Goal: Information Seeking & Learning: Learn about a topic

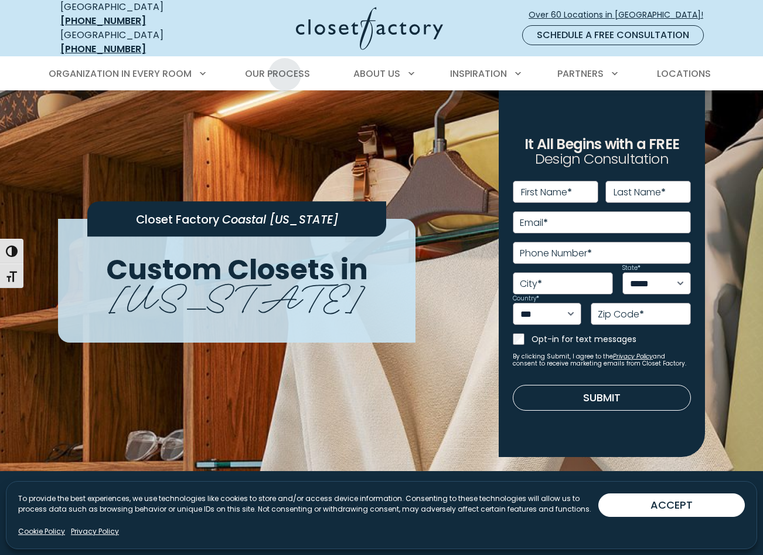
click at [285, 67] on span "Our Process" at bounding box center [277, 73] width 65 height 13
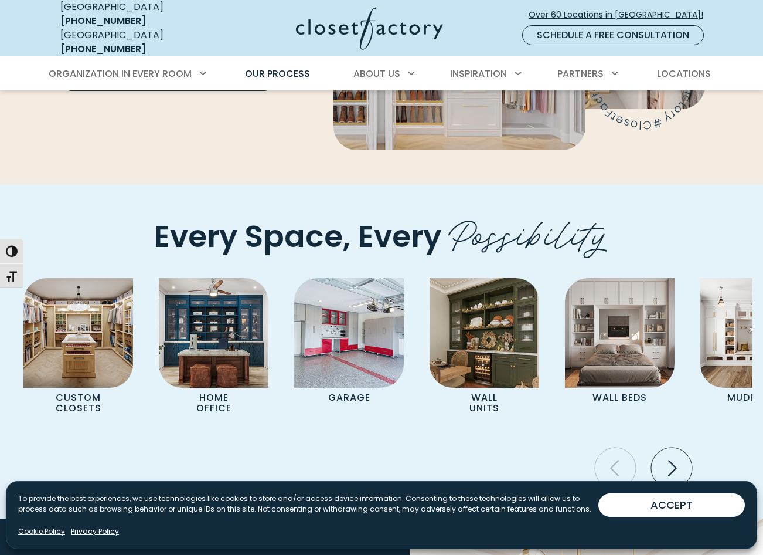
scroll to position [2404, 0]
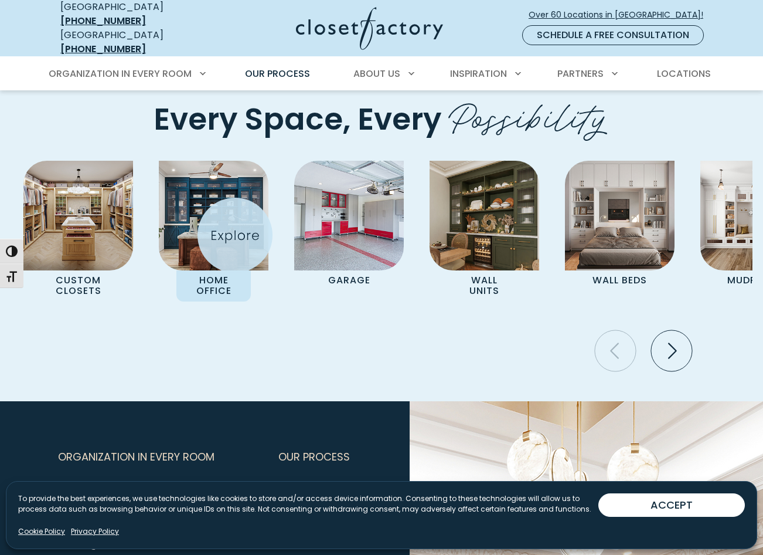
click at [235, 235] on img "Pages Gallery" at bounding box center [214, 216] width 110 height 110
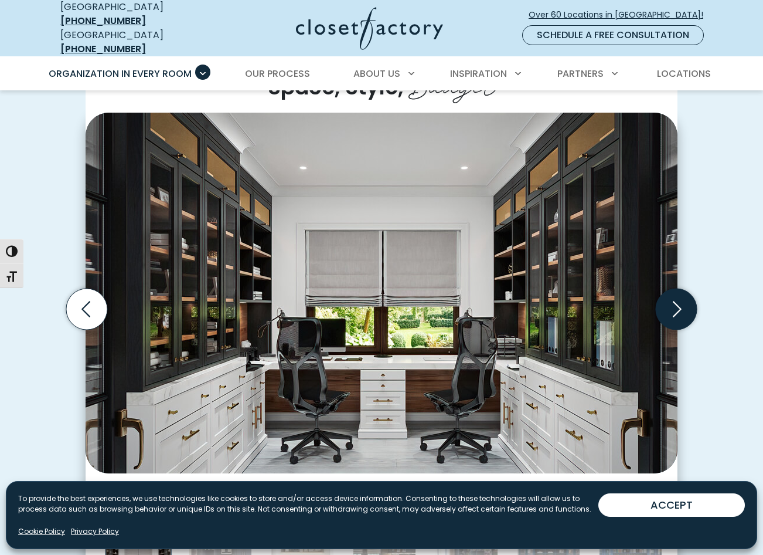
click at [683, 314] on icon "Next slide" at bounding box center [676, 308] width 41 height 41
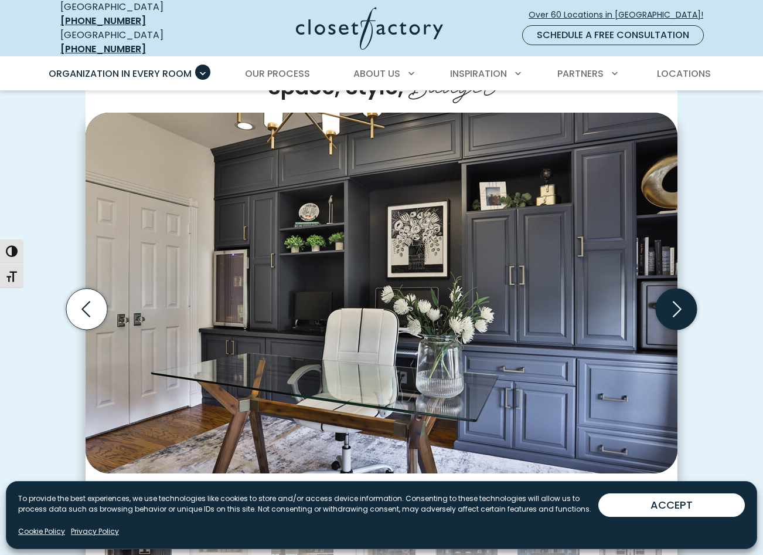
click at [683, 314] on icon "Next slide" at bounding box center [676, 308] width 41 height 41
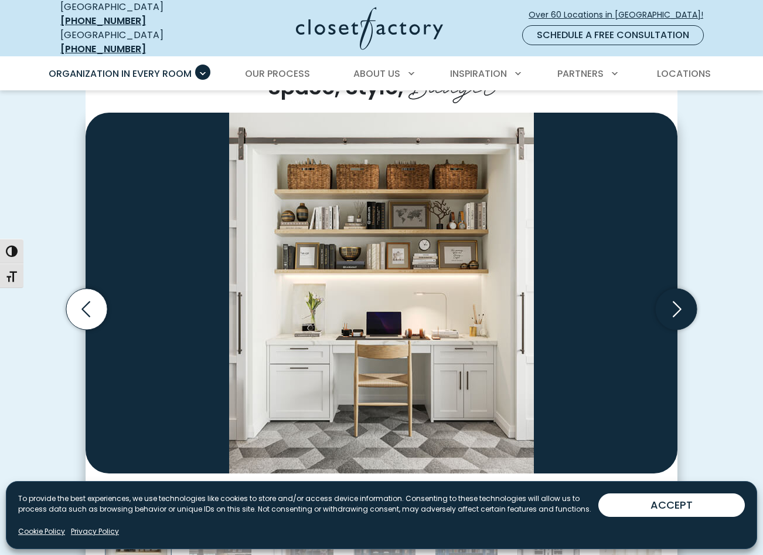
click at [683, 314] on icon "Next slide" at bounding box center [676, 308] width 41 height 41
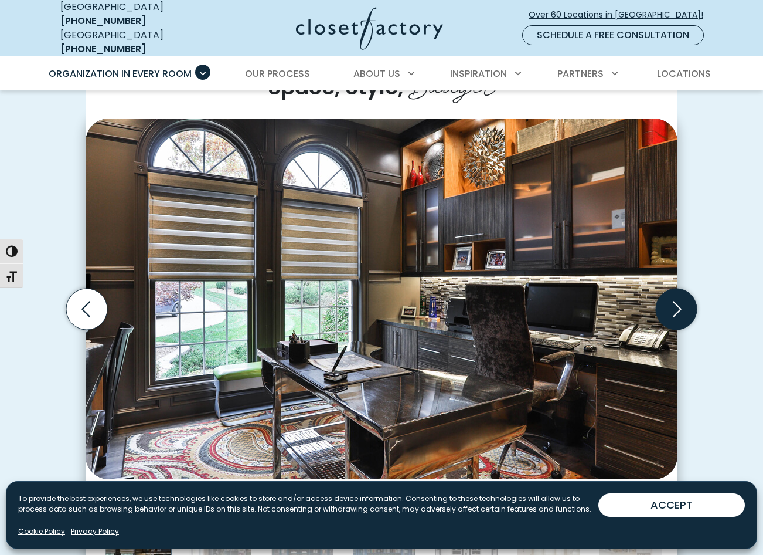
click at [683, 314] on icon "Next slide" at bounding box center [676, 308] width 41 height 41
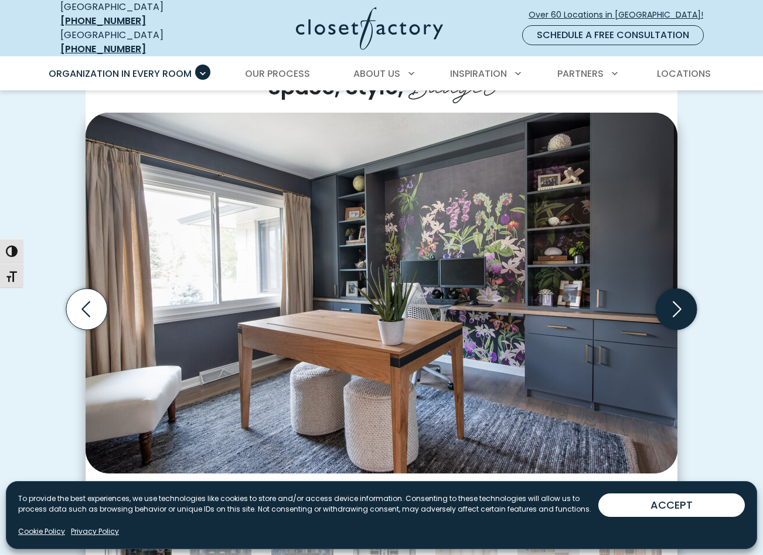
click at [683, 314] on icon "Next slide" at bounding box center [676, 308] width 41 height 41
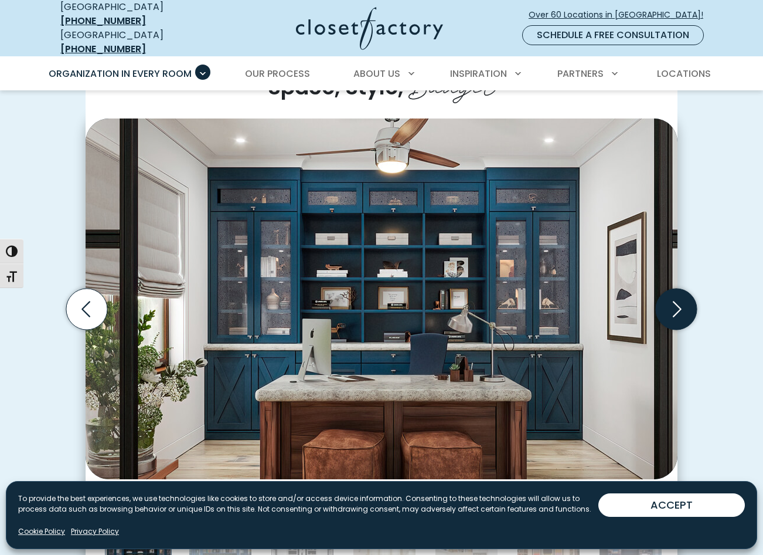
click at [683, 314] on icon "Next slide" at bounding box center [676, 308] width 41 height 41
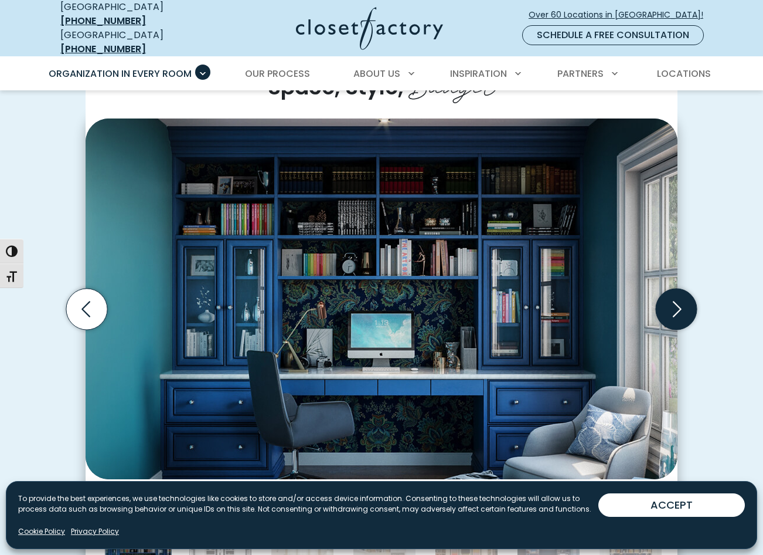
click at [683, 314] on icon "Next slide" at bounding box center [676, 308] width 41 height 41
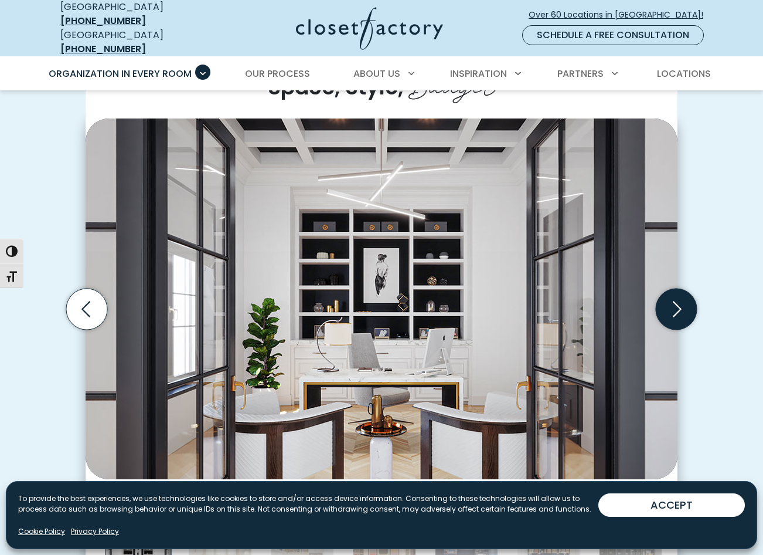
click at [683, 314] on icon "Next slide" at bounding box center [676, 308] width 41 height 41
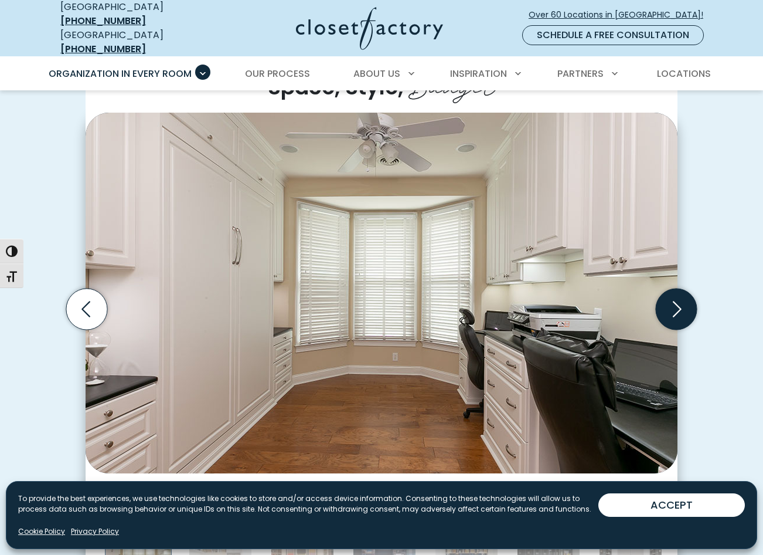
click at [683, 314] on icon "Next slide" at bounding box center [676, 308] width 41 height 41
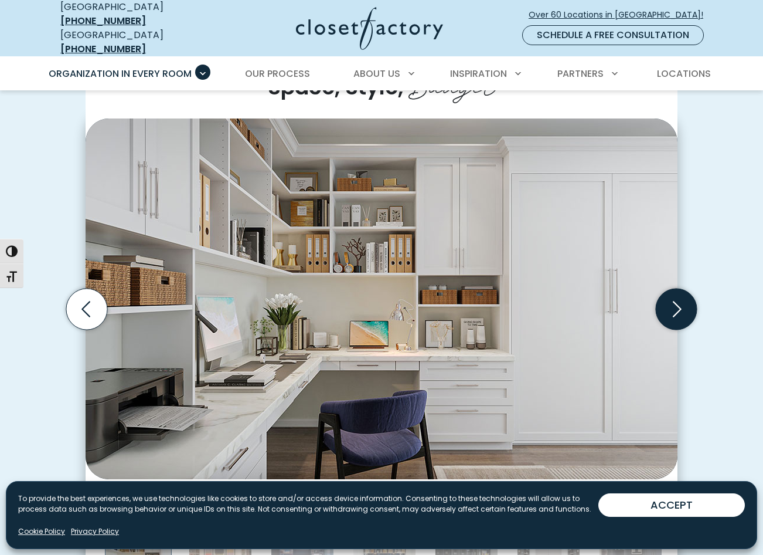
click at [683, 314] on icon "Next slide" at bounding box center [676, 308] width 41 height 41
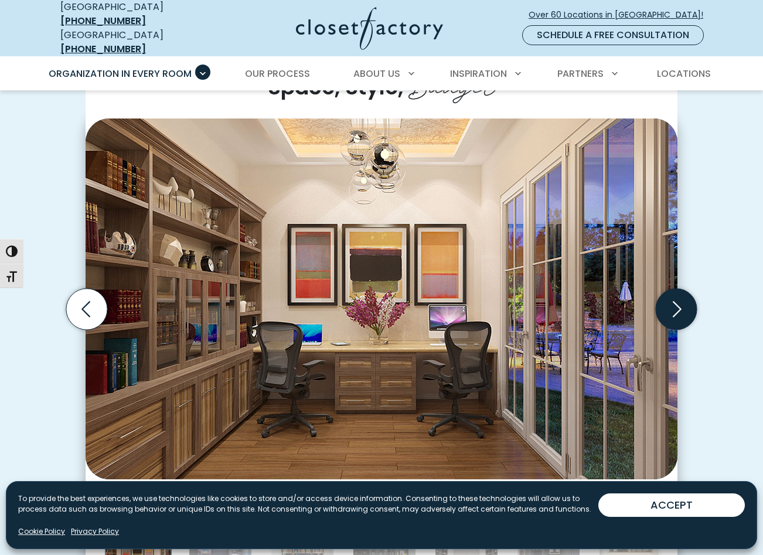
click at [683, 314] on icon "Next slide" at bounding box center [676, 308] width 41 height 41
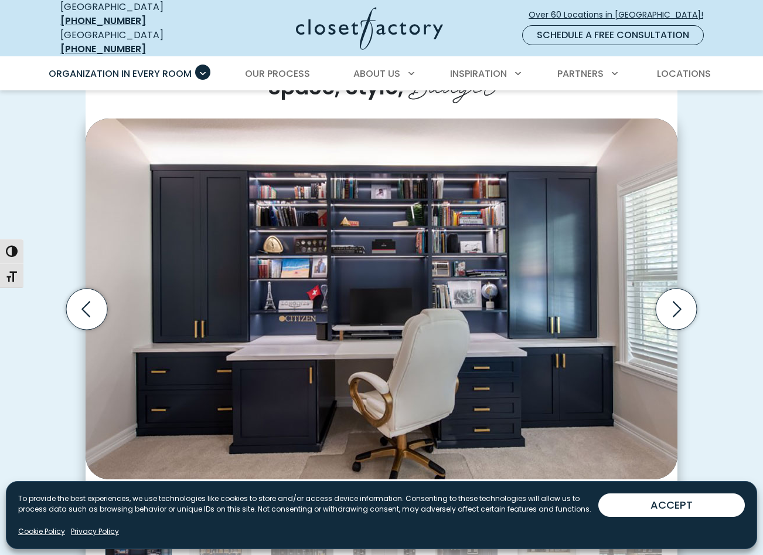
click at [699, 256] on div "Custom Home Offices for Every Space, Style, Budget Home office dual-tone wall u…" at bounding box center [381, 322] width 661 height 570
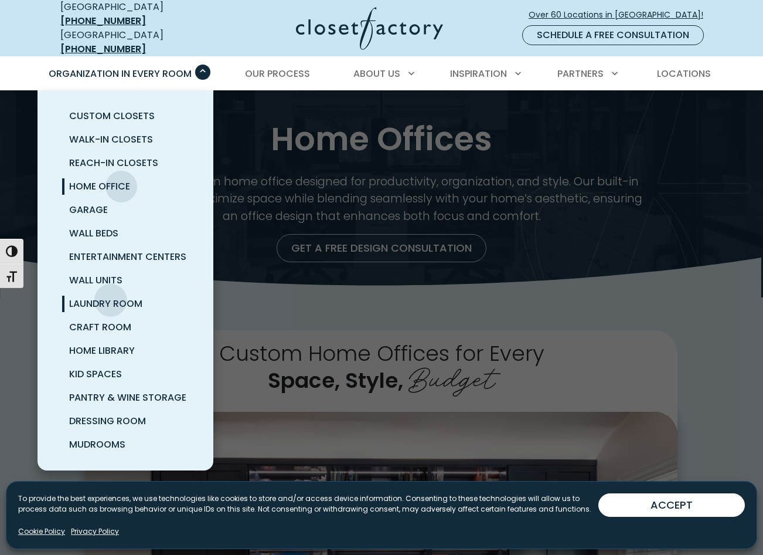
click at [111, 297] on span "Laundry Room" at bounding box center [105, 303] width 73 height 13
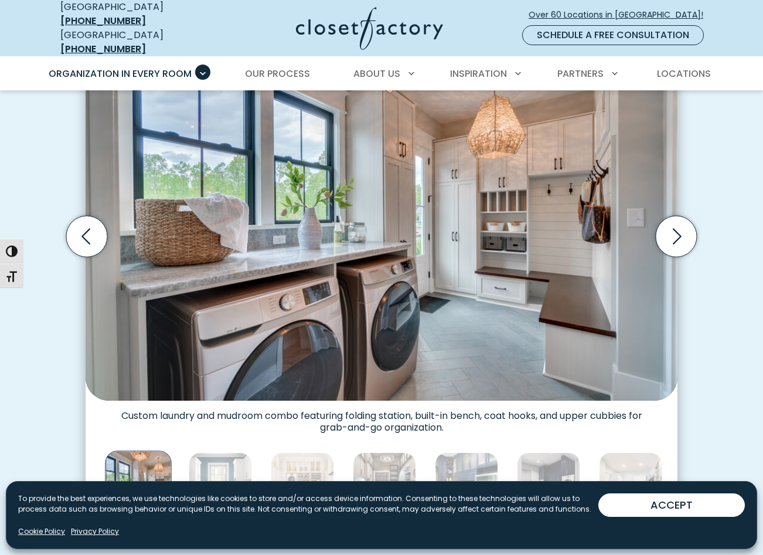
scroll to position [469, 0]
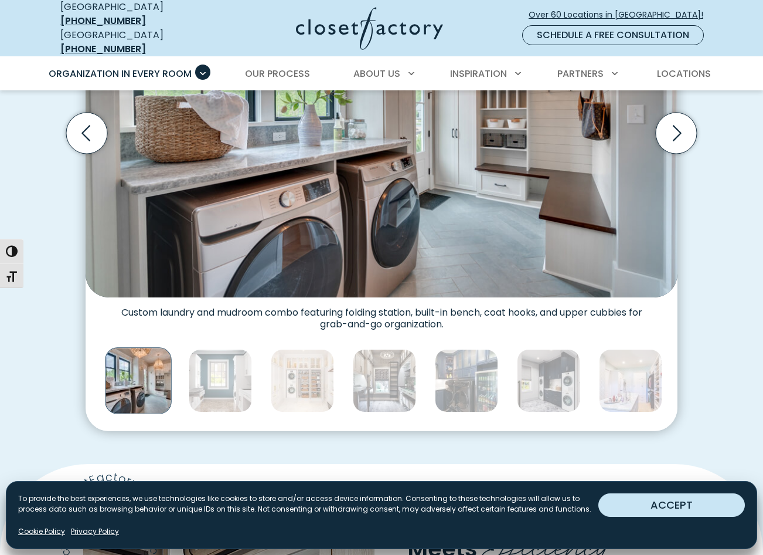
click at [652, 498] on button "ACCEPT" at bounding box center [672, 504] width 147 height 23
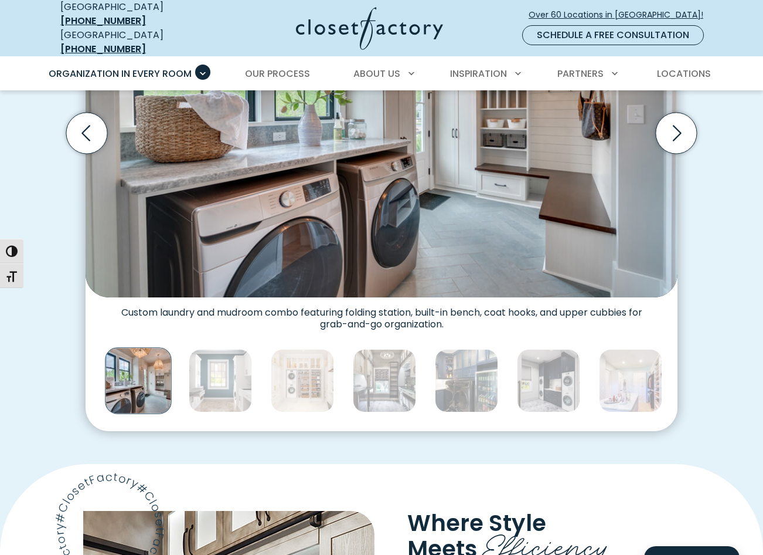
click at [255, 369] on div "Thumbnail Gallery" at bounding box center [548, 380] width 2061 height 73
click at [290, 373] on img "Thumbnail Gallery" at bounding box center [302, 380] width 63 height 63
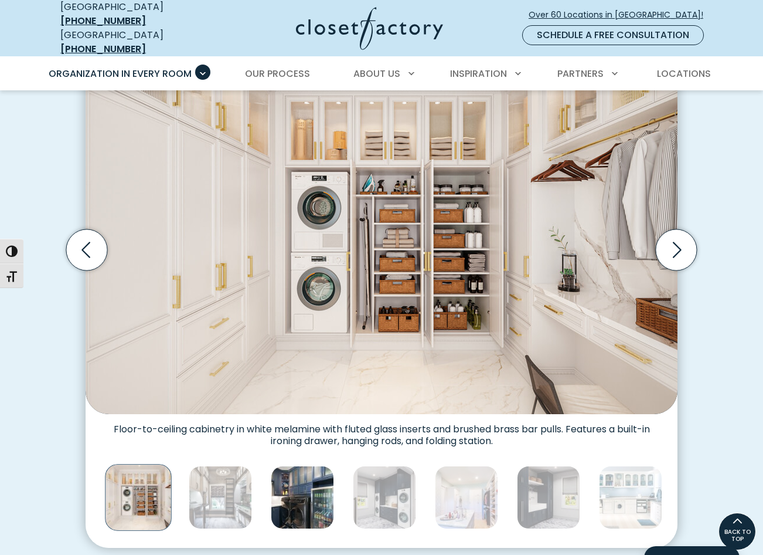
scroll to position [352, 0]
click at [337, 475] on div "Thumbnail Gallery" at bounding box center [384, 497] width 2061 height 73
click at [299, 477] on img "Thumbnail Gallery" at bounding box center [302, 497] width 63 height 63
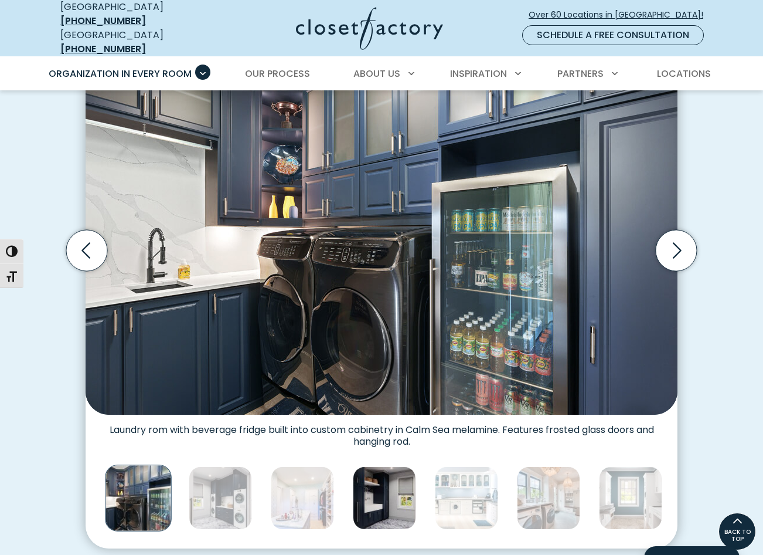
click at [354, 486] on img "Thumbnail Gallery" at bounding box center [384, 497] width 63 height 63
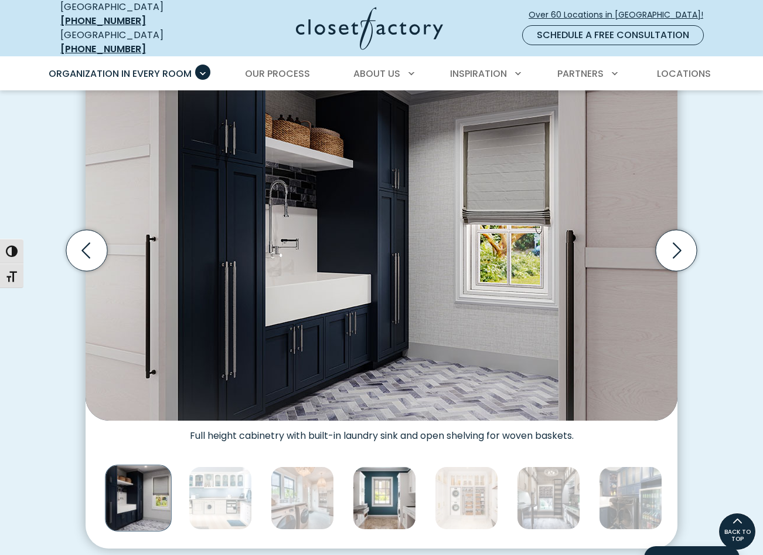
click at [400, 488] on img "Thumbnail Gallery" at bounding box center [384, 497] width 63 height 63
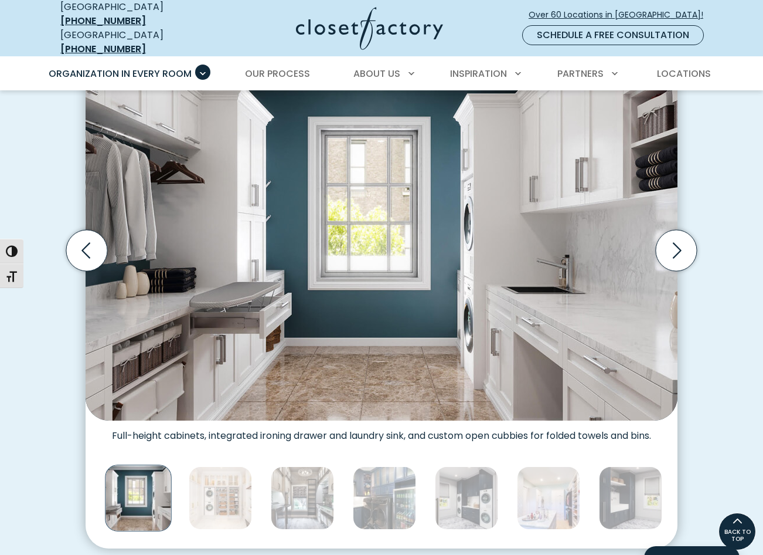
click at [406, 488] on img "Thumbnail Gallery" at bounding box center [384, 497] width 63 height 63
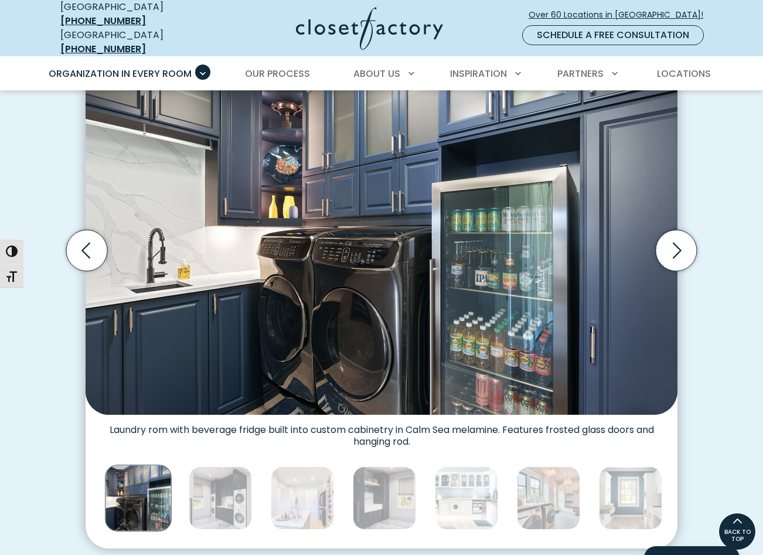
click at [406, 488] on img "Thumbnail Gallery" at bounding box center [384, 497] width 63 height 63
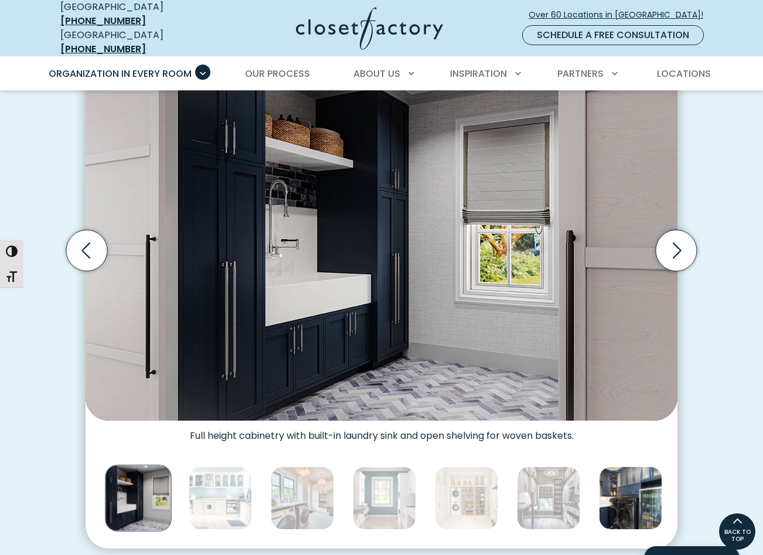
click at [406, 488] on img "Thumbnail Gallery" at bounding box center [384, 497] width 63 height 63
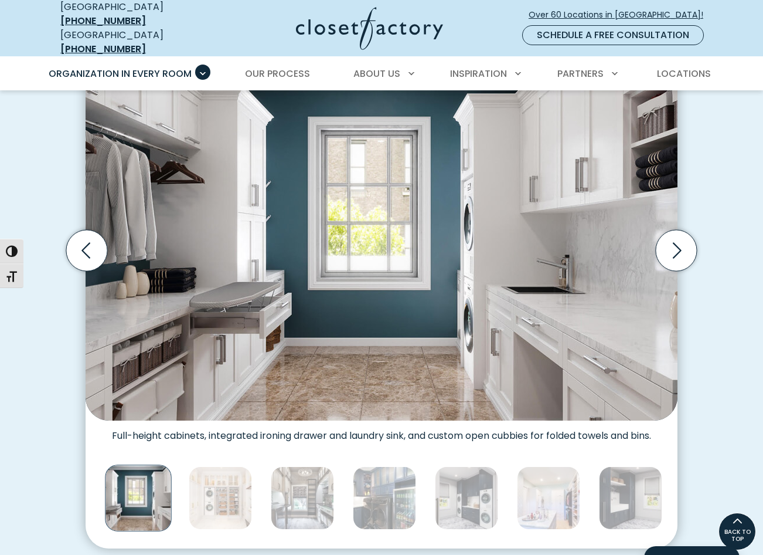
click at [406, 488] on img "Thumbnail Gallery" at bounding box center [384, 497] width 63 height 63
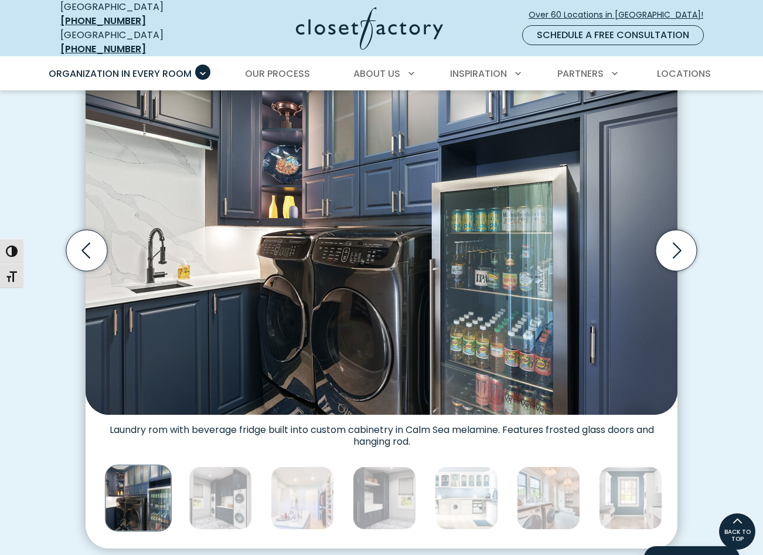
click at [406, 488] on img "Thumbnail Gallery" at bounding box center [384, 497] width 63 height 63
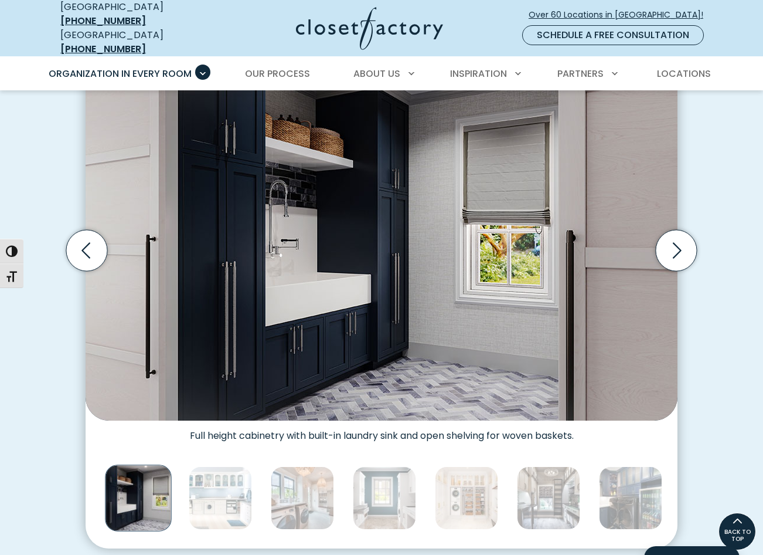
scroll to position [59, 0]
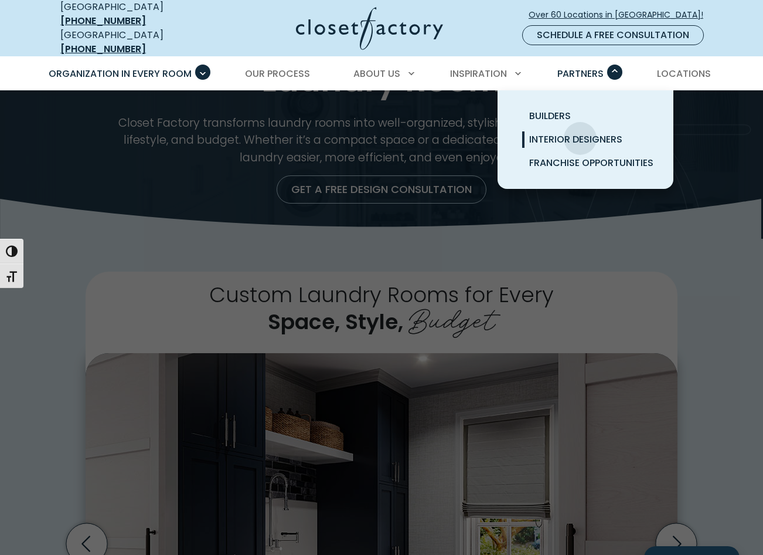
click at [580, 132] on span "Interior Designers" at bounding box center [575, 138] width 93 height 13
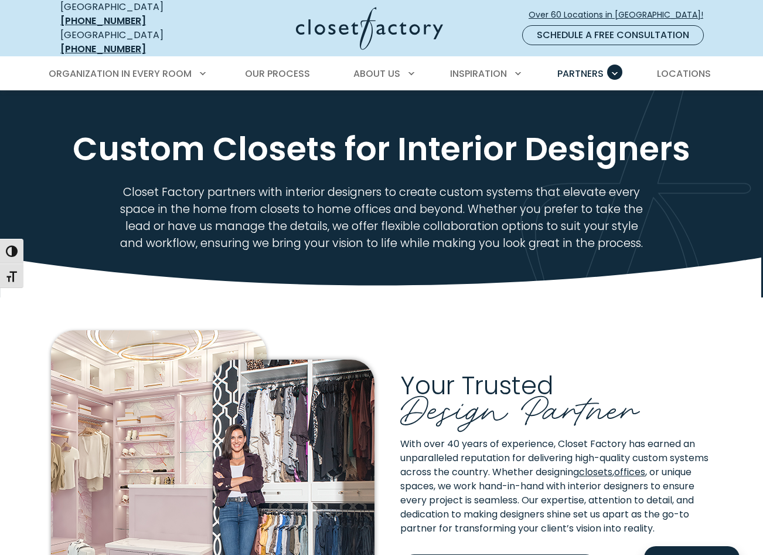
drag, startPoint x: 563, startPoint y: 233, endPoint x: 512, endPoint y: 91, distance: 150.8
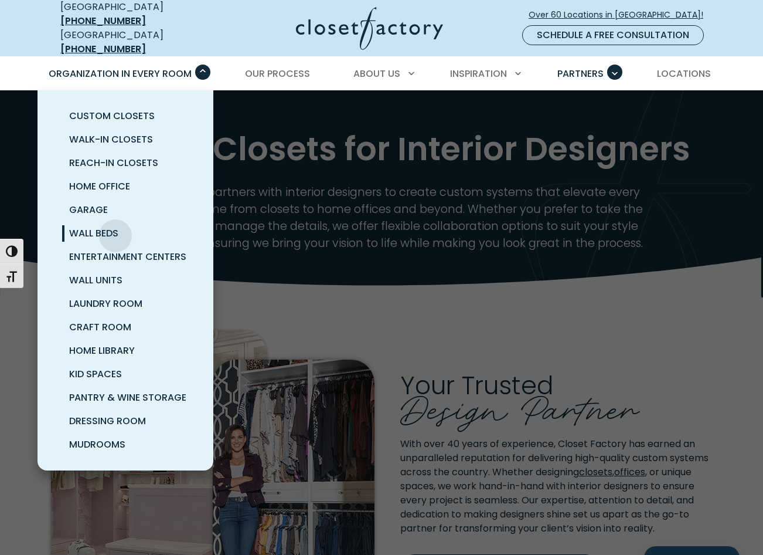
click at [114, 227] on span "Wall Beds" at bounding box center [93, 232] width 49 height 13
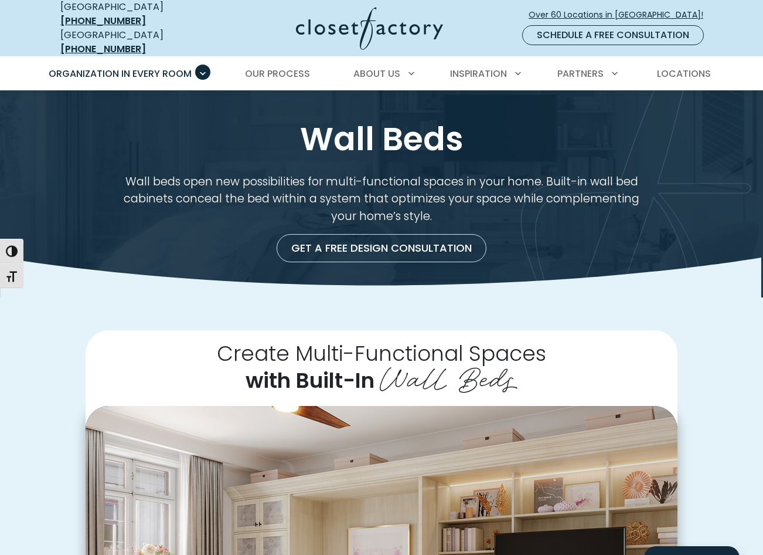
drag, startPoint x: 235, startPoint y: 263, endPoint x: 254, endPoint y: 106, distance: 157.7
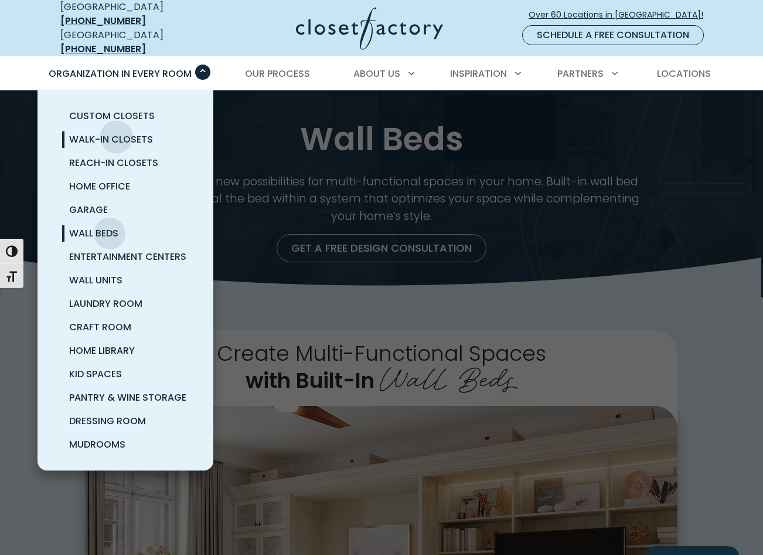
click at [117, 132] on span "Walk-In Closets" at bounding box center [111, 138] width 84 height 13
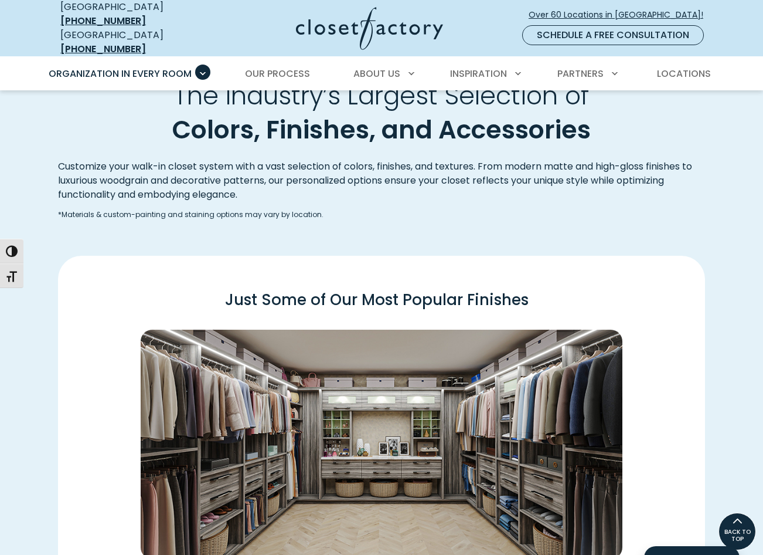
scroll to position [121, 0]
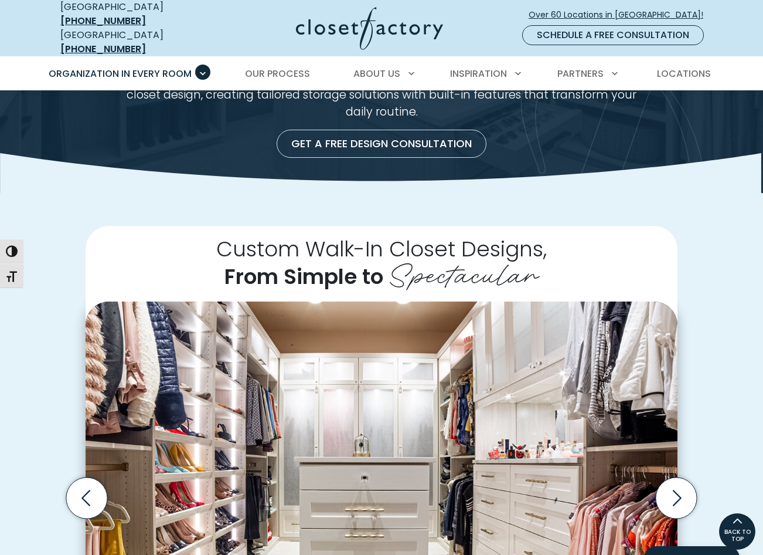
drag, startPoint x: 537, startPoint y: 352, endPoint x: 485, endPoint y: 141, distance: 217.4
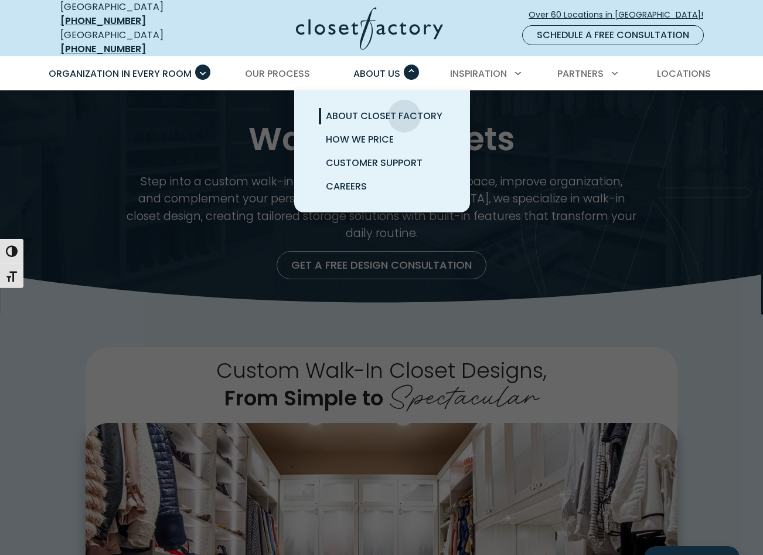
click at [405, 109] on span "About Closet Factory" at bounding box center [384, 115] width 117 height 13
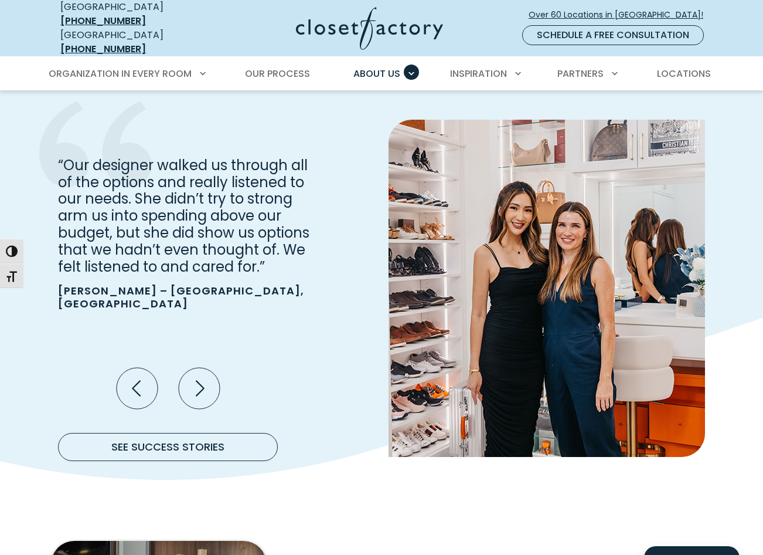
scroll to position [1348, 0]
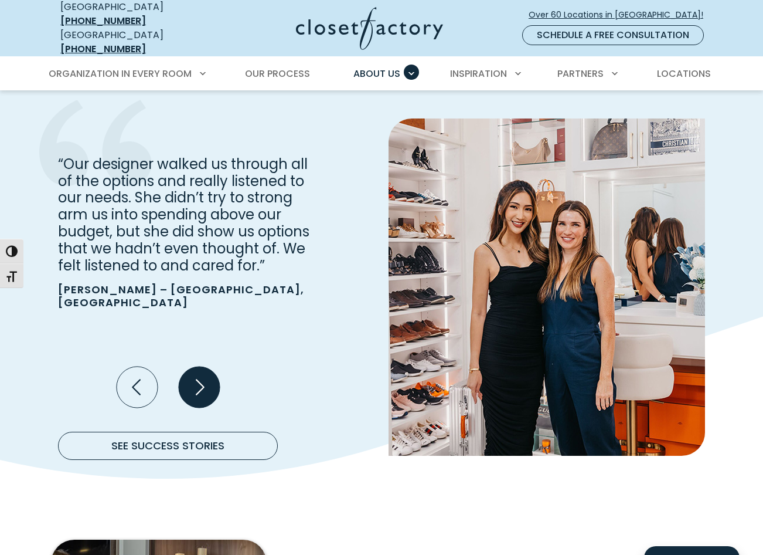
click at [222, 362] on icon "Next slide" at bounding box center [199, 387] width 50 height 50
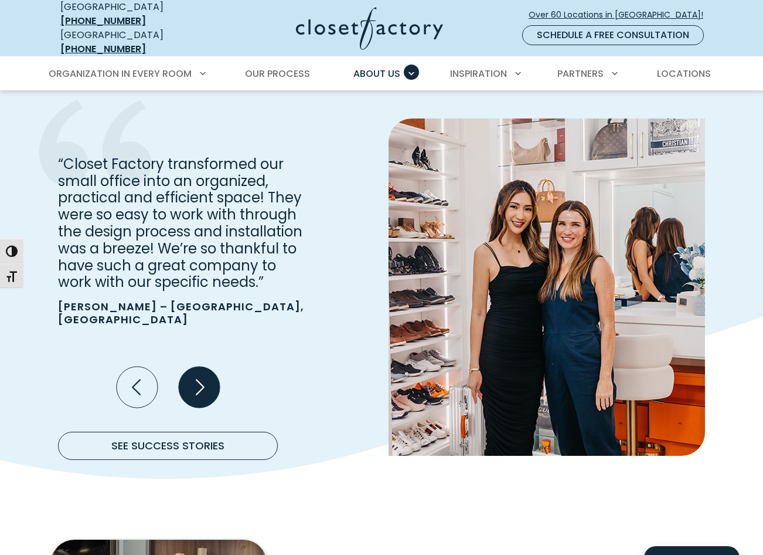
click at [222, 362] on icon "Next slide" at bounding box center [199, 387] width 50 height 50
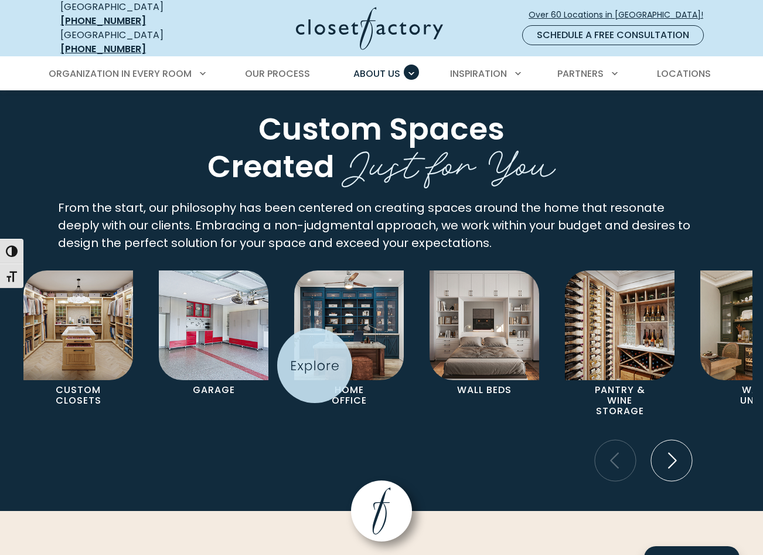
scroll to position [2169, 0]
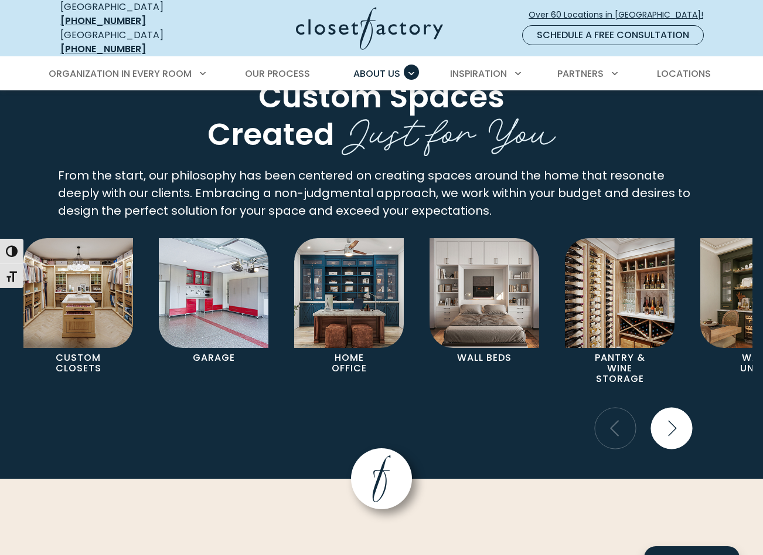
click at [685, 407] on icon "Next slide" at bounding box center [671, 427] width 41 height 41
